Goal: Task Accomplishment & Management: Complete application form

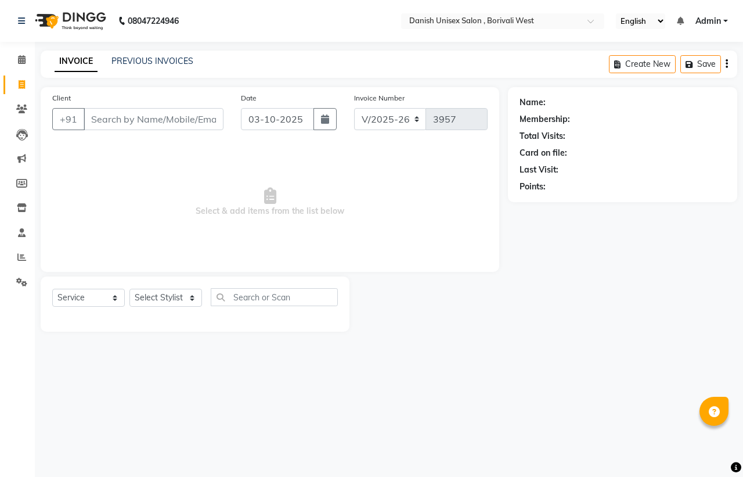
select select "6929"
select select "service"
click at [127, 122] on input "Client" at bounding box center [154, 119] width 140 height 22
drag, startPoint x: 121, startPoint y: 120, endPoint x: 156, endPoint y: 145, distance: 43.2
click at [134, 126] on input "Client" at bounding box center [154, 119] width 140 height 22
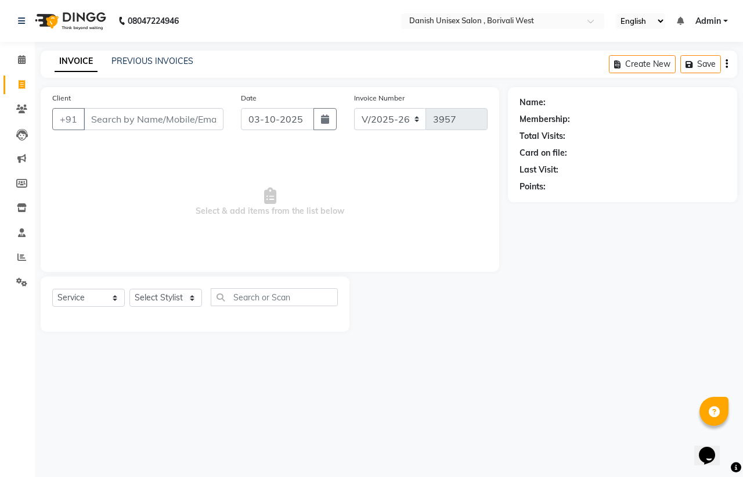
click at [742, 476] on html "08047224946 Select Location × Danish Unisex Salon , Borivali West English ENGLI…" at bounding box center [371, 238] width 743 height 477
click at [115, 113] on input "Client" at bounding box center [154, 119] width 140 height 22
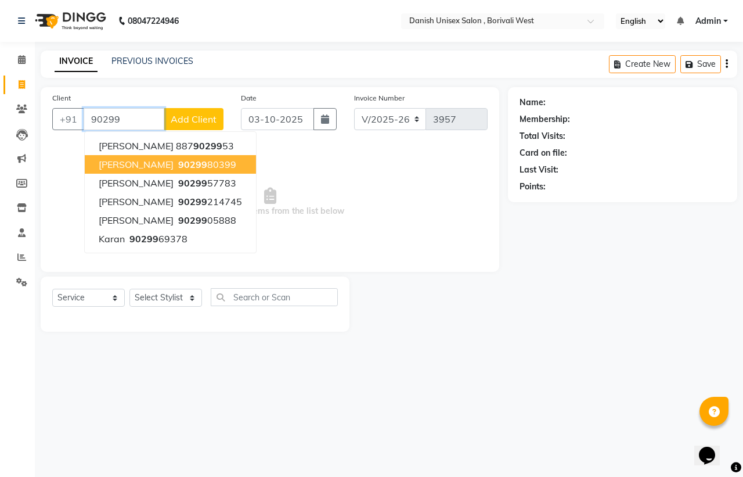
click at [199, 161] on span "90299" at bounding box center [192, 164] width 29 height 12
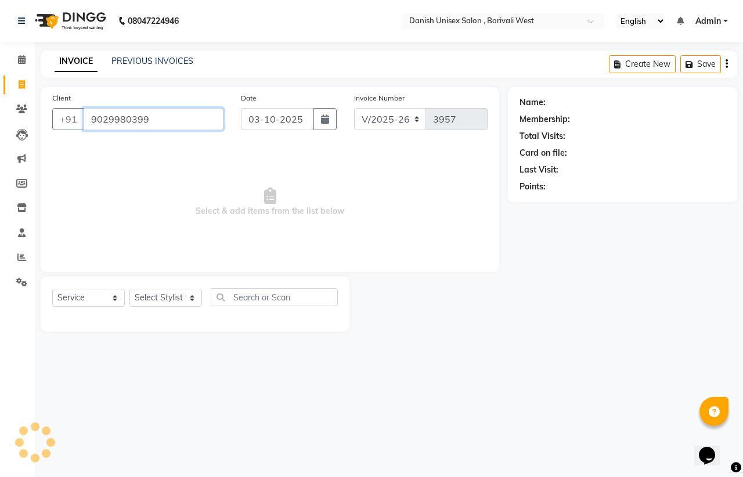
type input "9029980399"
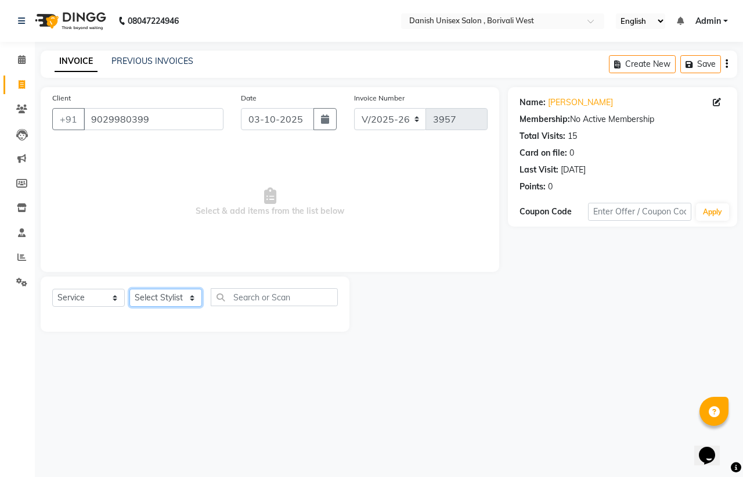
click at [181, 300] on select "Select Stylist [PERSON_NAME] [PERSON_NAME] kajal [PERSON_NAME] [PERSON_NAME] [P…" at bounding box center [165, 297] width 73 height 18
select select "54585"
click at [129, 288] on select "Select Stylist [PERSON_NAME] [PERSON_NAME] kajal [PERSON_NAME] [PERSON_NAME] [P…" at bounding box center [165, 297] width 73 height 18
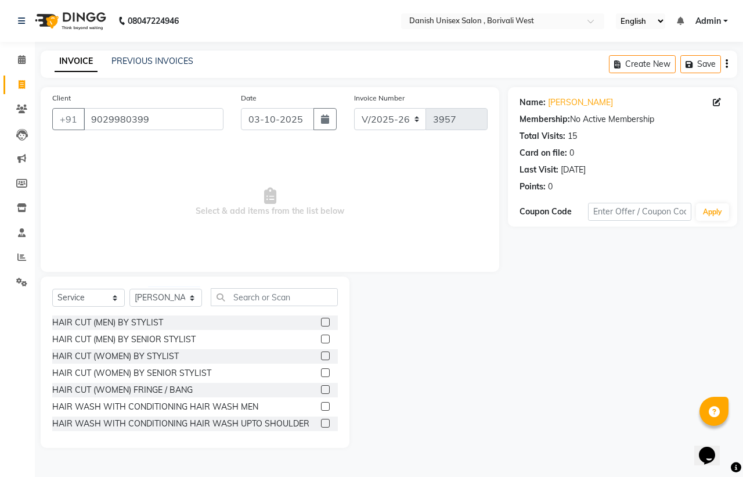
click at [321, 323] on label at bounding box center [325, 322] width 9 height 9
click at [321, 323] on input "checkbox" at bounding box center [325, 323] width 8 height 8
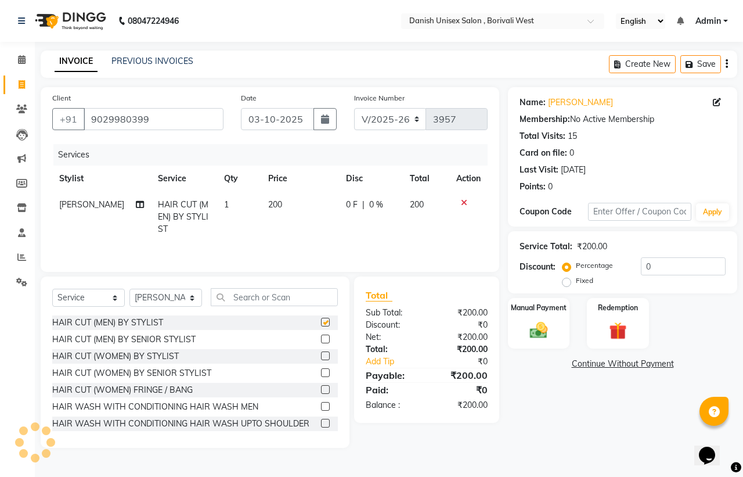
checkbox input "false"
click at [252, 302] on input "text" at bounding box center [274, 297] width 127 height 18
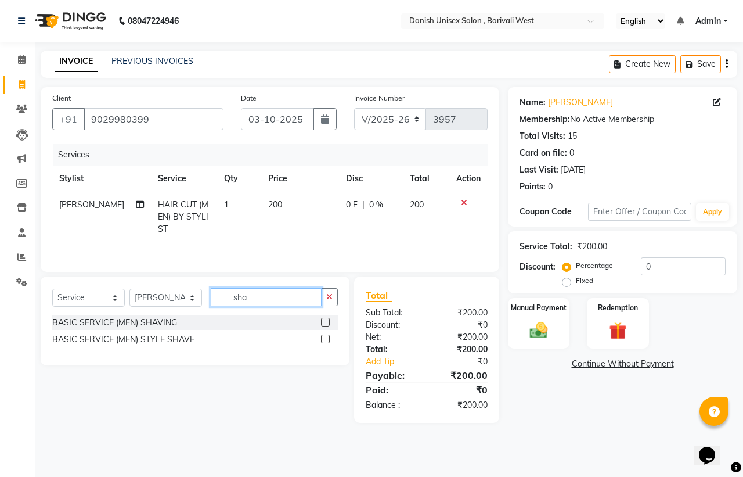
type input "sha"
click at [323, 338] on label at bounding box center [325, 338] width 9 height 9
click at [323, 338] on input "checkbox" at bounding box center [325, 340] width 8 height 8
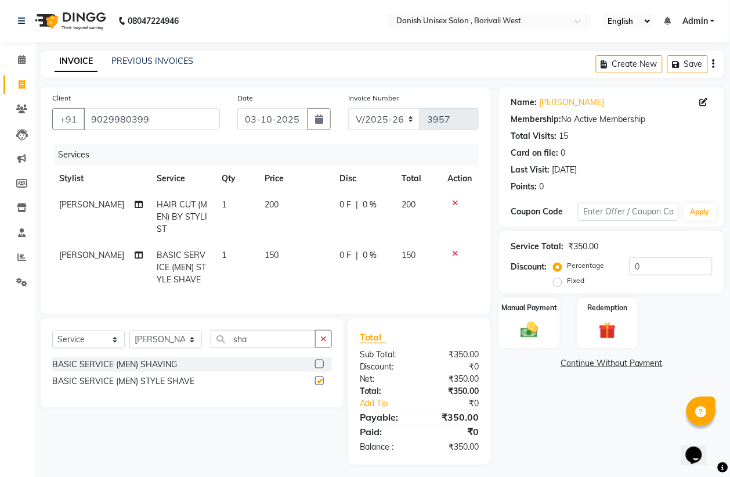
checkbox input "false"
drag, startPoint x: 250, startPoint y: 346, endPoint x: 384, endPoint y: 381, distance: 138.7
click at [280, 357] on div "Select Service Product Membership Package Voucher Prepaid Gift Card Select Styl…" at bounding box center [192, 343] width 280 height 27
type input "s"
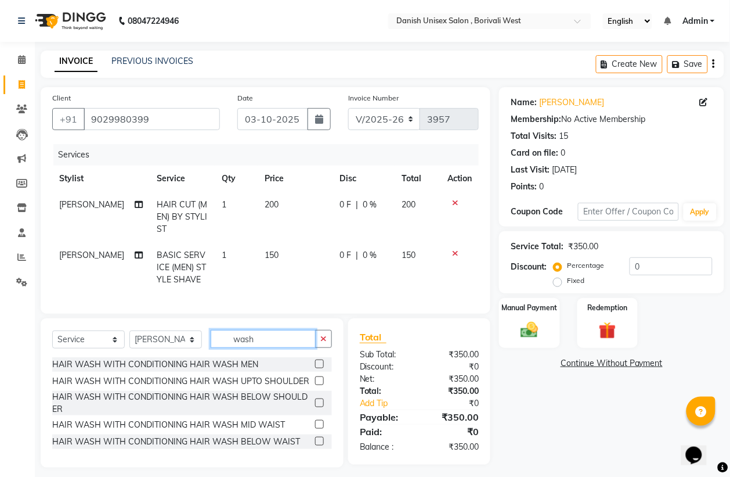
type input "wash"
click at [320, 368] on label at bounding box center [319, 363] width 9 height 9
click at [320, 368] on input "checkbox" at bounding box center [319, 364] width 8 height 8
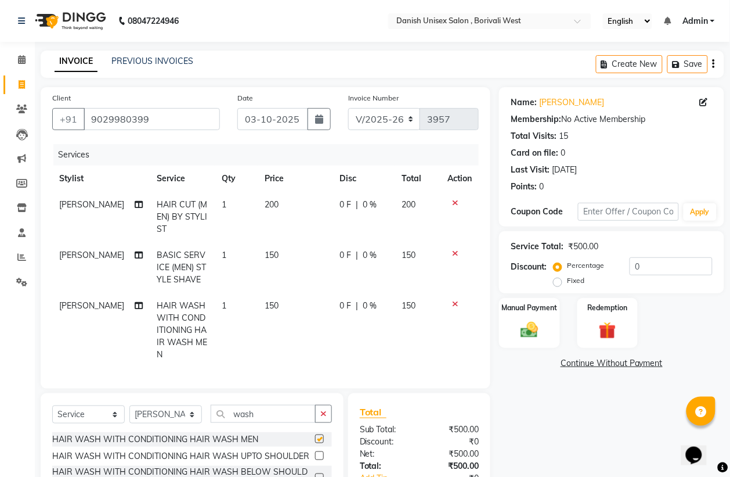
checkbox input "false"
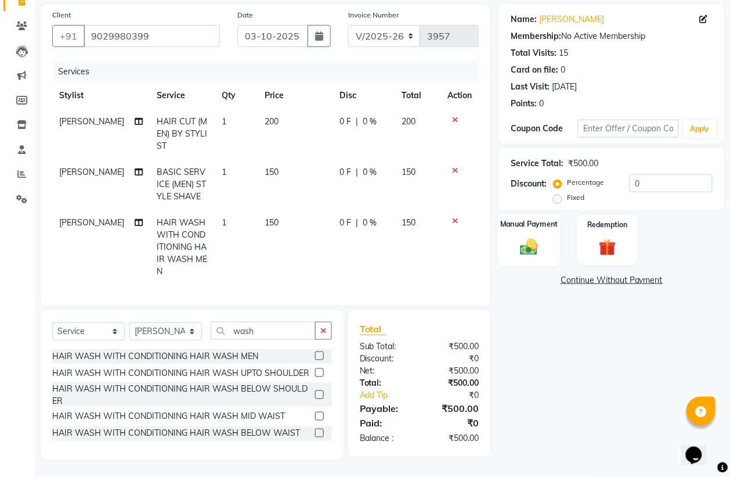
click at [543, 236] on img at bounding box center [529, 246] width 29 height 21
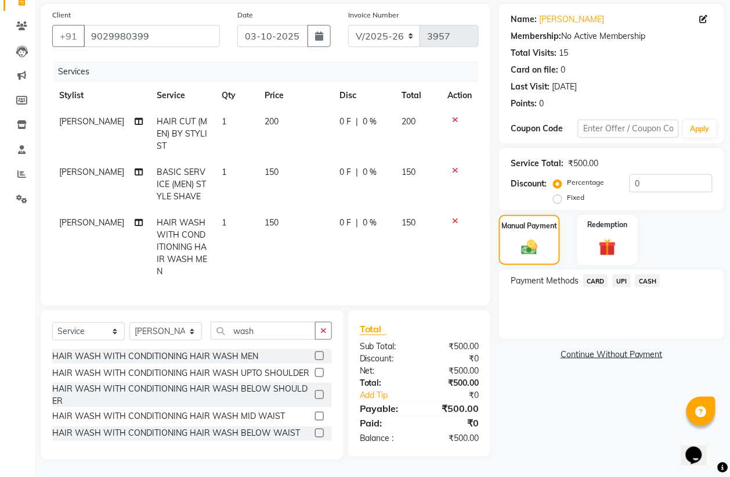
click at [654, 274] on span "CASH" at bounding box center [648, 280] width 25 height 13
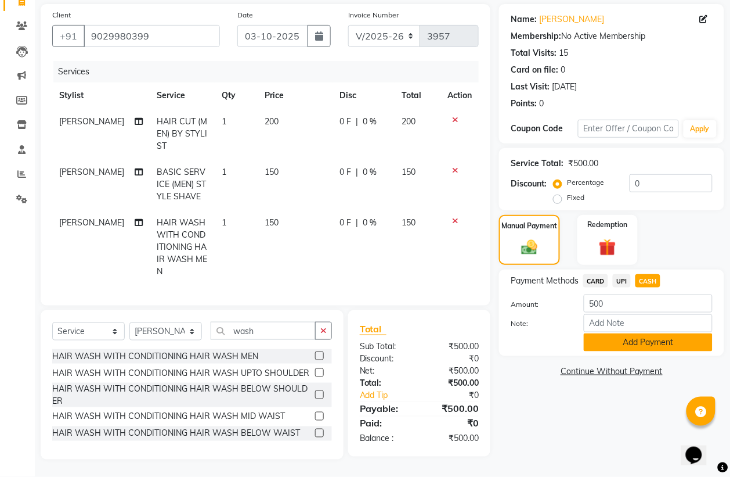
click at [656, 334] on button "Add Payment" at bounding box center [648, 342] width 129 height 18
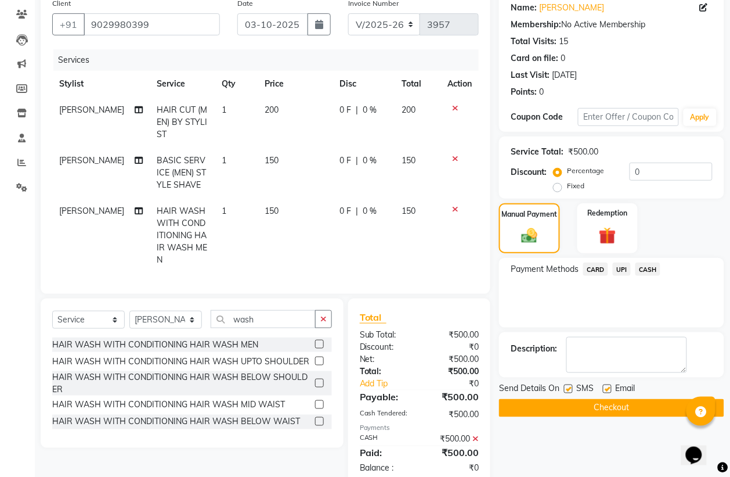
drag, startPoint x: 648, startPoint y: 403, endPoint x: 648, endPoint y: 409, distance: 5.8
click at [648, 407] on button "Checkout" at bounding box center [611, 408] width 225 height 18
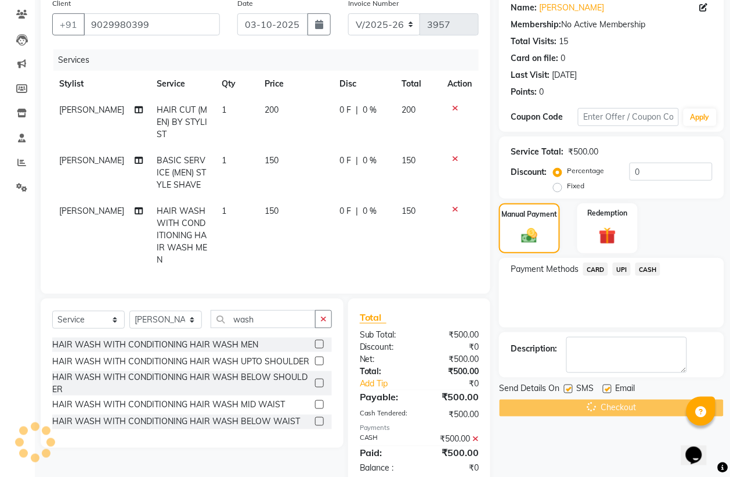
scroll to position [134, 0]
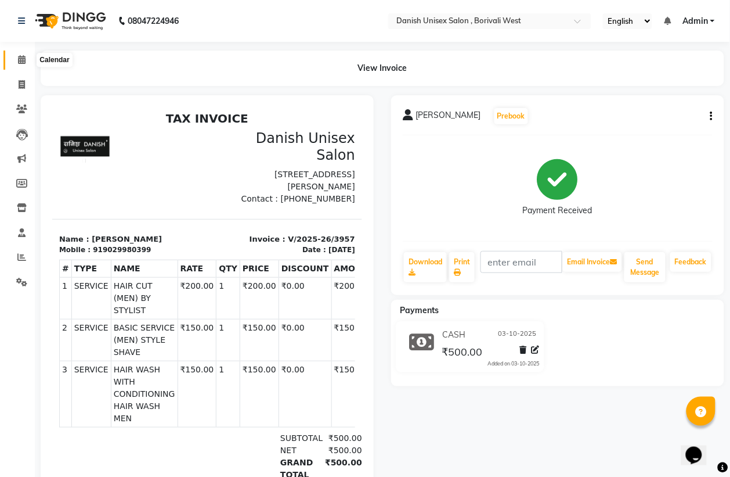
click at [19, 64] on icon at bounding box center [22, 59] width 8 height 9
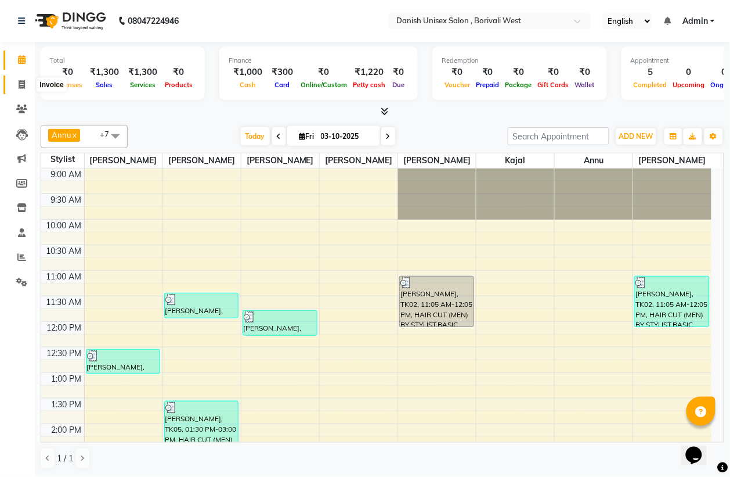
click at [19, 82] on icon at bounding box center [22, 84] width 6 height 9
select select "service"
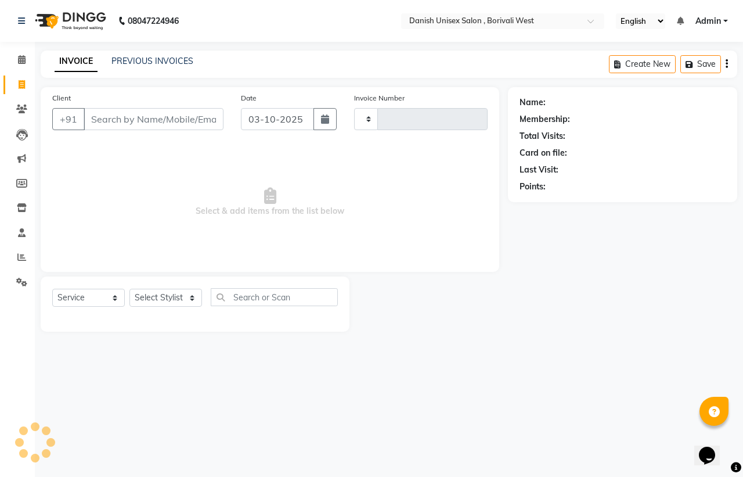
type input "3958"
select select "6929"
click at [22, 64] on icon at bounding box center [22, 59] width 8 height 9
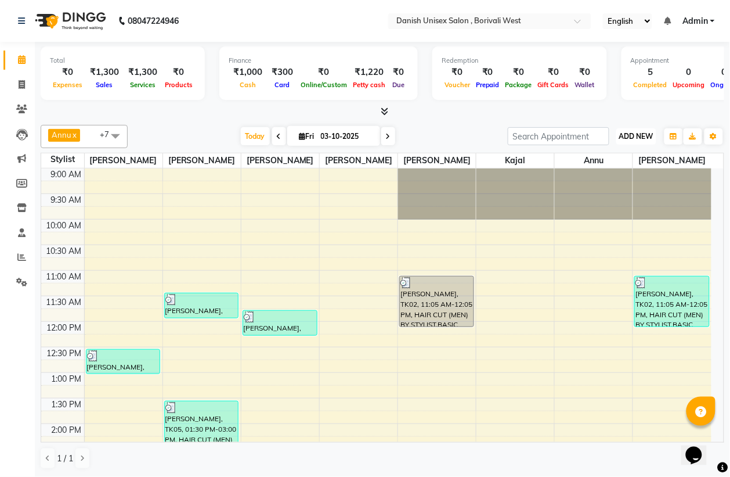
click at [637, 139] on span "ADD NEW" at bounding box center [636, 136] width 34 height 9
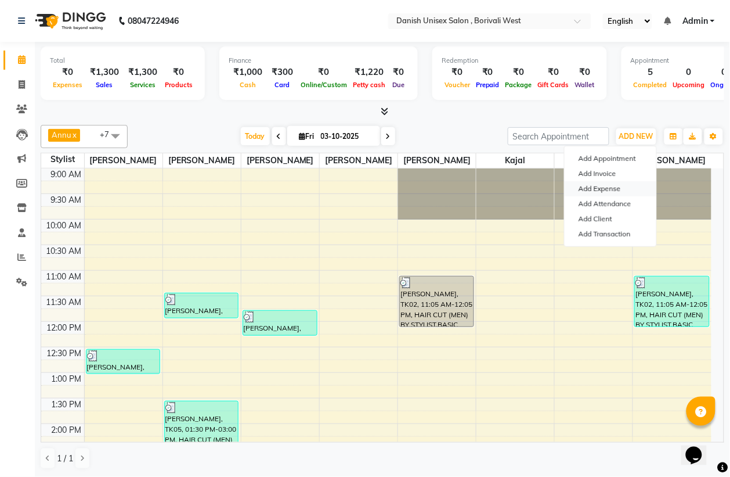
click at [621, 189] on link "Add Expense" at bounding box center [611, 188] width 92 height 15
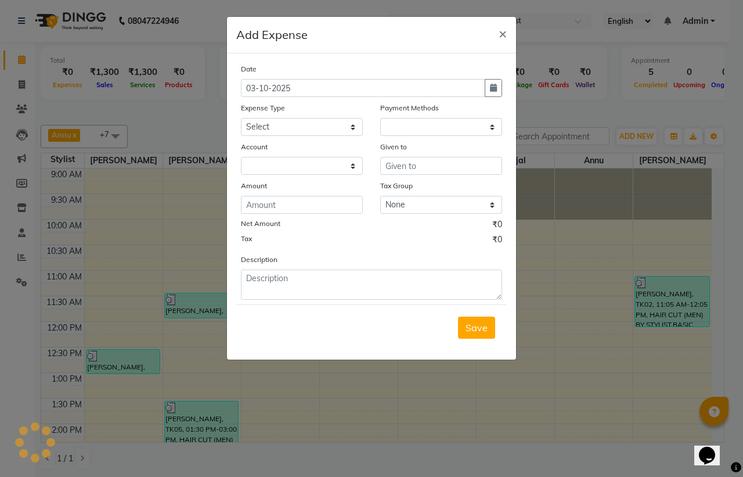
select select "1"
select select "5994"
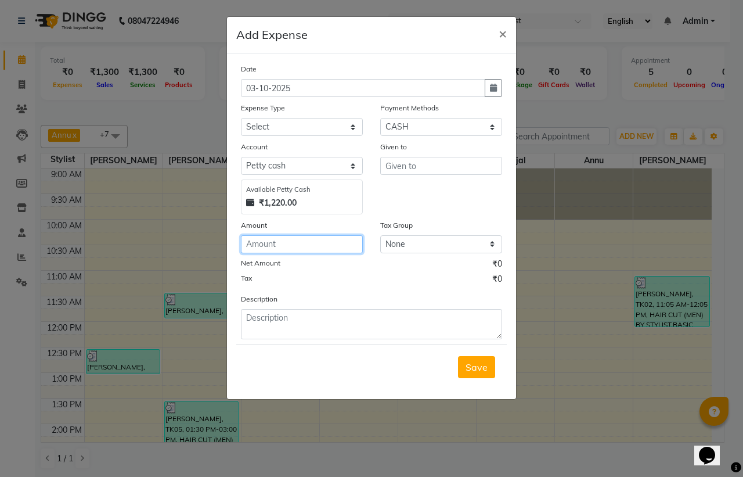
click at [327, 246] on input "number" at bounding box center [302, 244] width 122 height 18
type input "140"
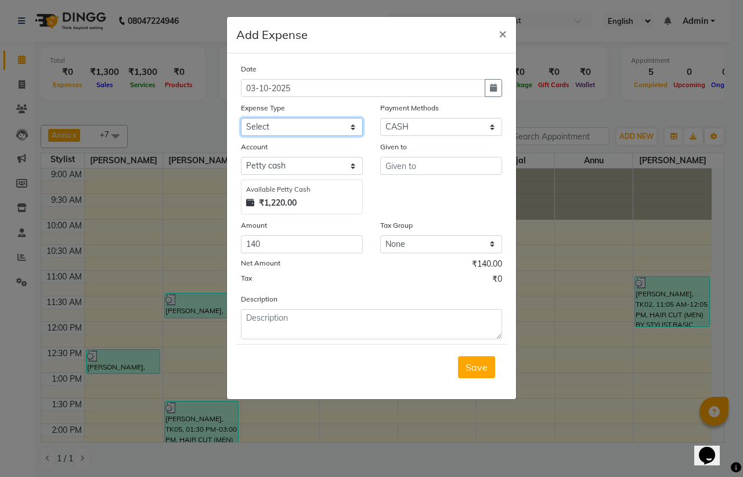
click at [286, 125] on select "Select Advance Salary Bank charges Car maintenance Cash transfer to bank Cash t…" at bounding box center [302, 127] width 122 height 18
select select "12"
click at [241, 118] on select "Select Advance Salary Bank charges Car maintenance Cash transfer to bank Cash t…" at bounding box center [302, 127] width 122 height 18
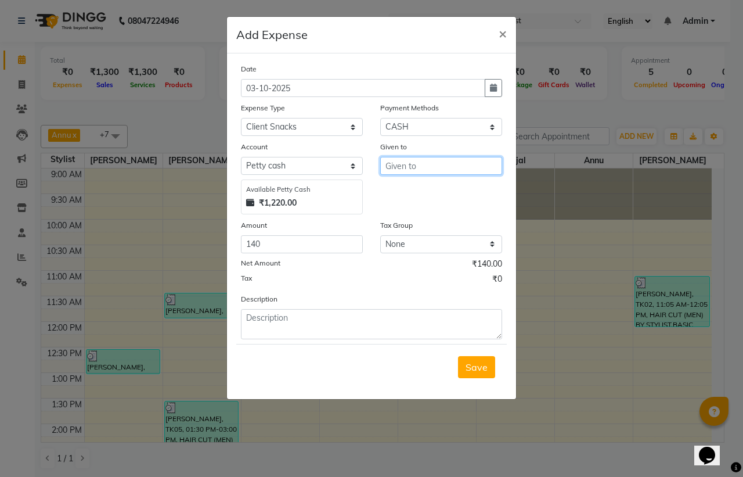
click at [456, 169] on input "text" at bounding box center [441, 166] width 122 height 18
type input "fi"
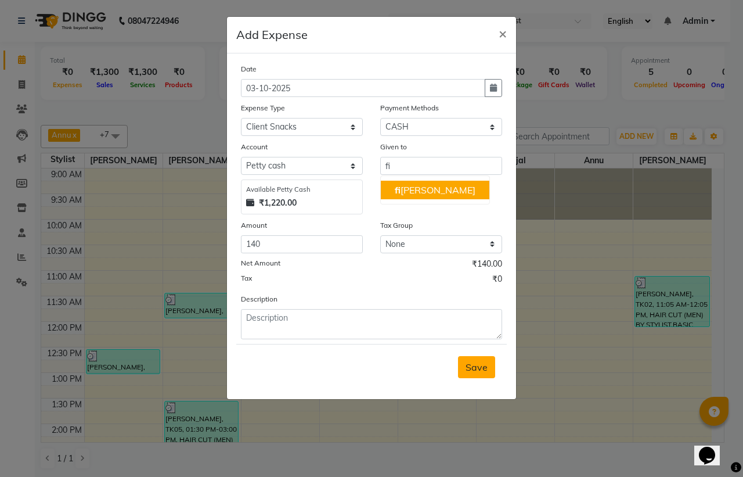
click at [482, 367] on span "Save" at bounding box center [477, 367] width 22 height 12
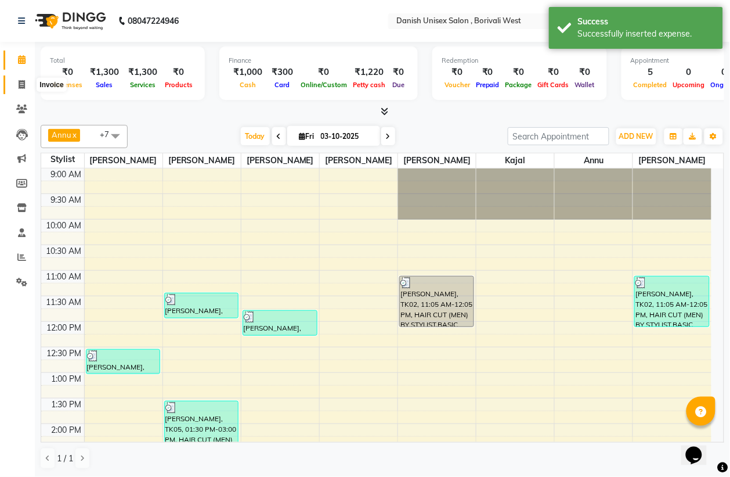
click at [19, 85] on icon at bounding box center [22, 84] width 6 height 9
select select "service"
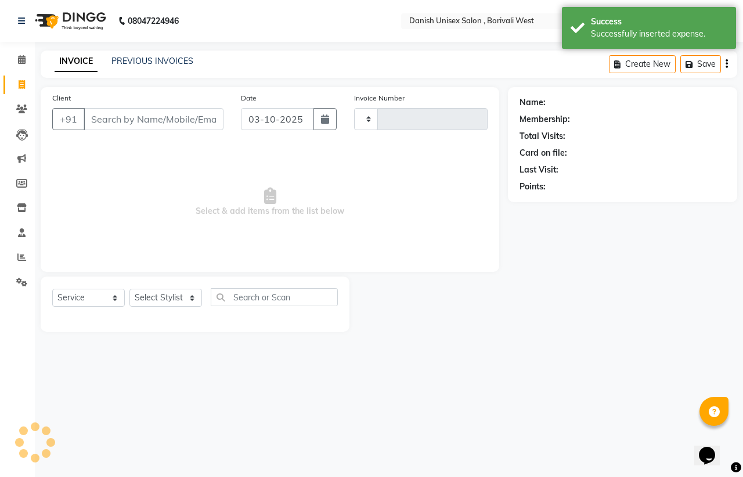
type input "3958"
select select "6929"
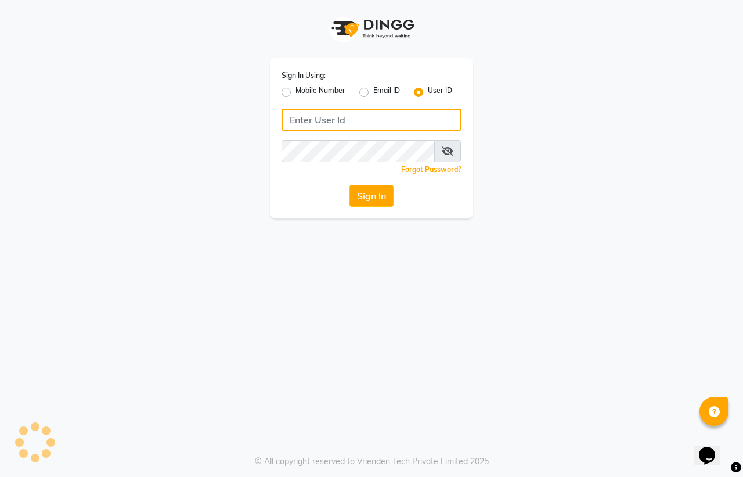
type input "[PERSON_NAME]"
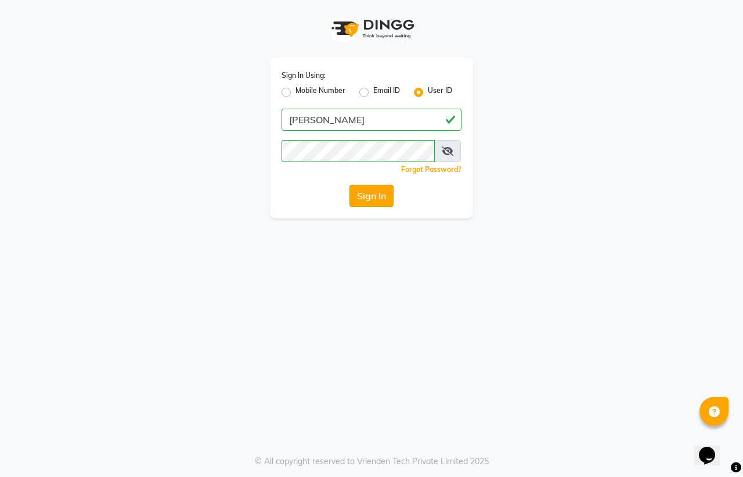
click at [370, 196] on button "Sign In" at bounding box center [371, 196] width 44 height 22
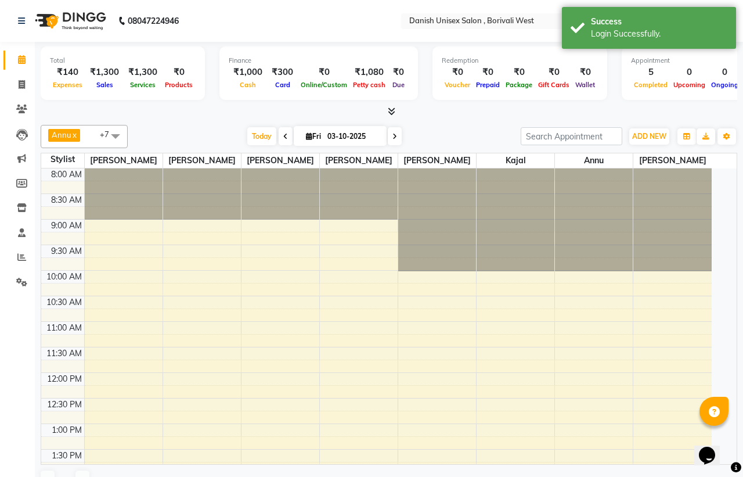
select select "en"
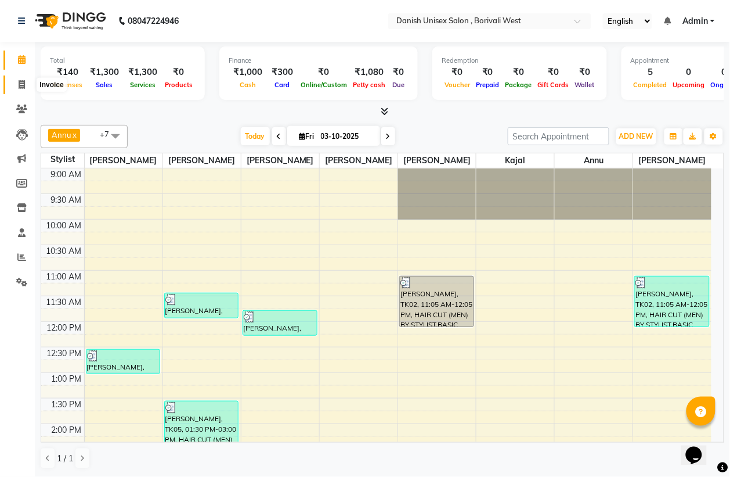
click at [23, 86] on icon at bounding box center [22, 84] width 6 height 9
select select "service"
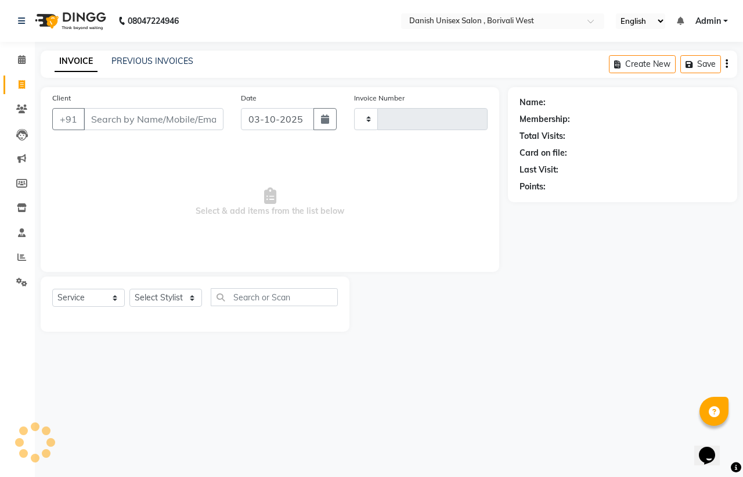
type input "3958"
select select "6929"
click at [608, 363] on div "08047224946 Select Location × Danish Unisex Salon , Borivali West English ENGLI…" at bounding box center [371, 238] width 743 height 477
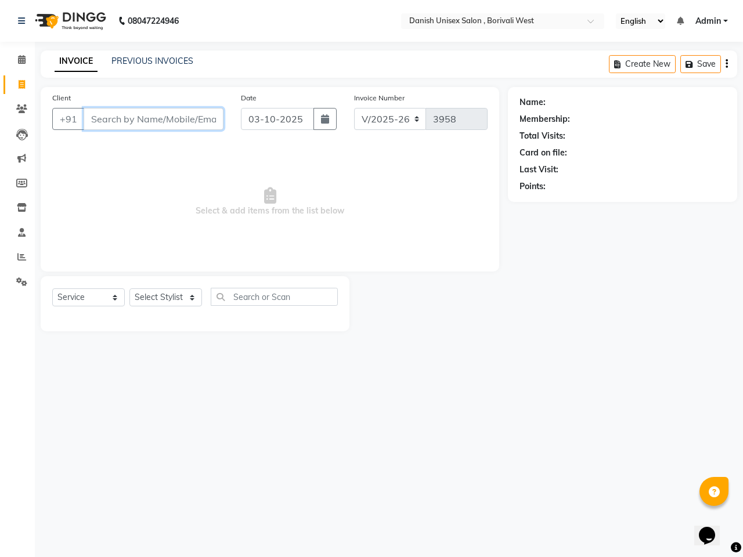
click at [196, 124] on input "Client" at bounding box center [154, 119] width 140 height 22
